Goal: Navigation & Orientation: Find specific page/section

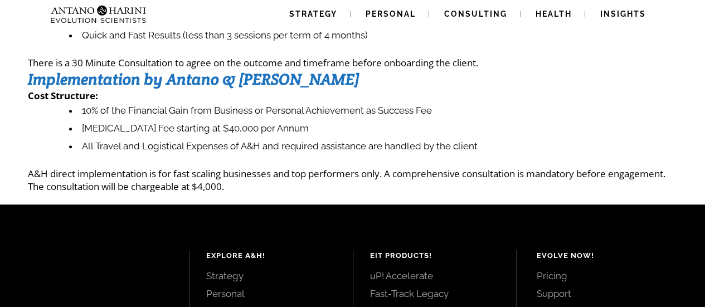
scroll to position [158, 0]
click at [329, 11] on span "Strategy" at bounding box center [313, 13] width 48 height 9
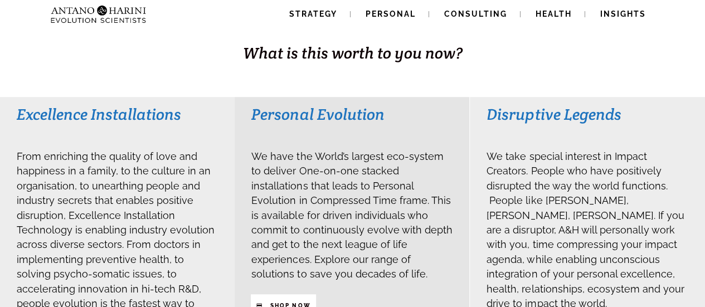
scroll to position [228, 0]
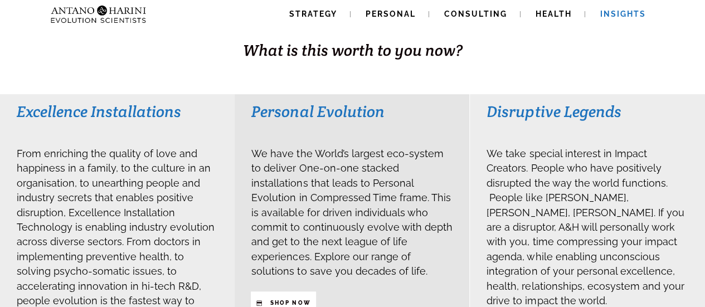
click at [620, 14] on span "Insights" at bounding box center [624, 13] width 46 height 9
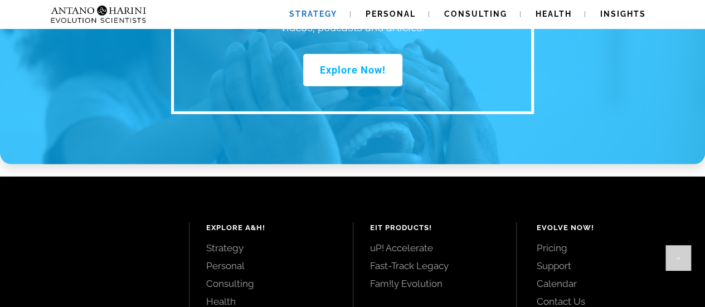
scroll to position [1620, 0]
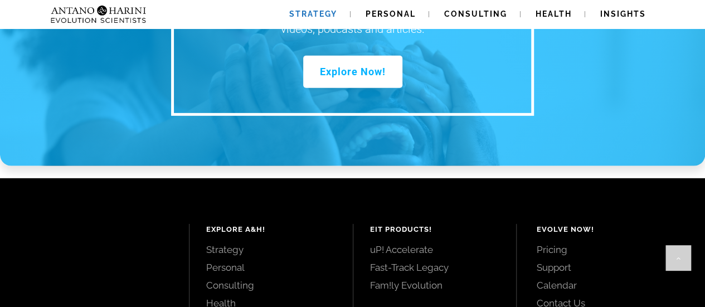
click at [416, 279] on link "Fam!ly Evolution" at bounding box center [435, 285] width 130 height 12
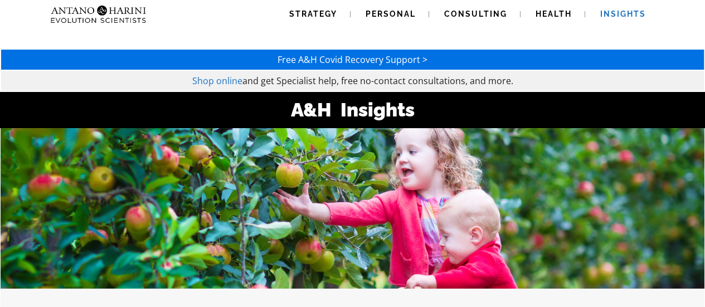
scroll to position [129, 0]
